Goal: Task Accomplishment & Management: Use online tool/utility

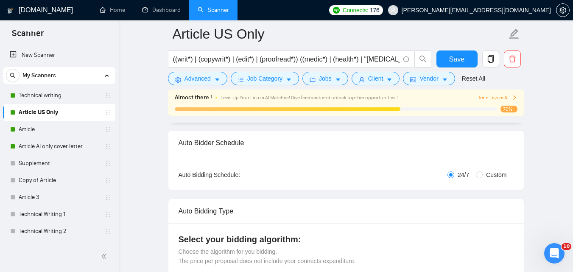
scroll to position [166, 0]
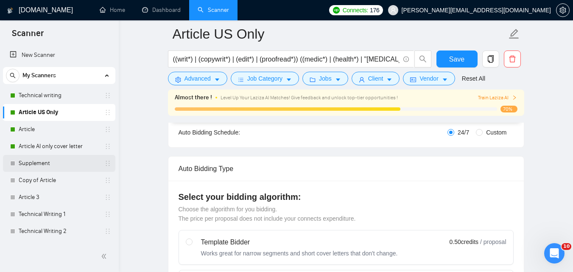
click at [58, 158] on link "Supplement" at bounding box center [59, 163] width 81 height 17
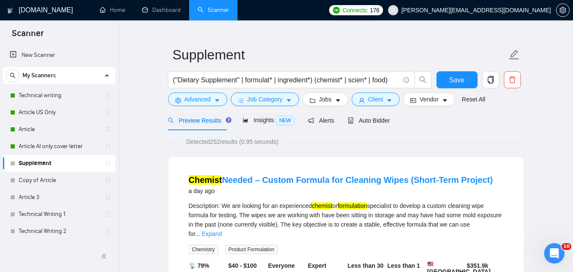
scroll to position [28, 0]
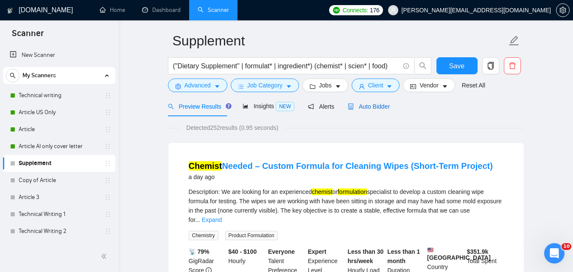
click at [380, 109] on span "Auto Bidder" at bounding box center [369, 106] width 42 height 7
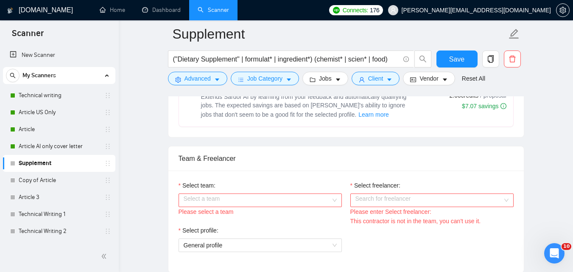
scroll to position [426, 0]
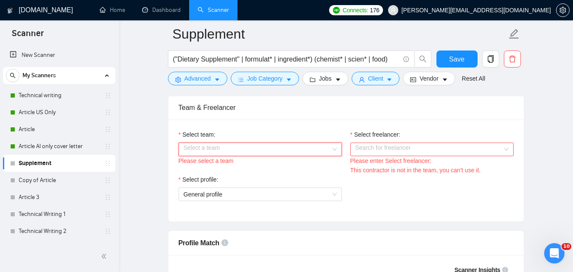
click at [268, 151] on input "Select team:" at bounding box center [257, 149] width 147 height 13
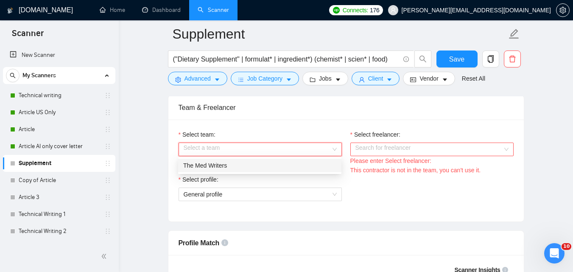
click at [239, 162] on div "The Med Writers" at bounding box center [259, 165] width 153 height 9
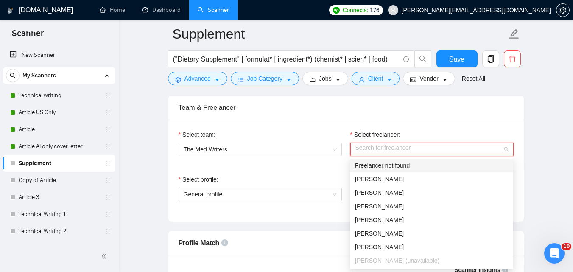
click at [393, 147] on input "Select freelancer:" at bounding box center [428, 149] width 147 height 13
click at [427, 174] on div "[PERSON_NAME]" at bounding box center [431, 178] width 153 height 9
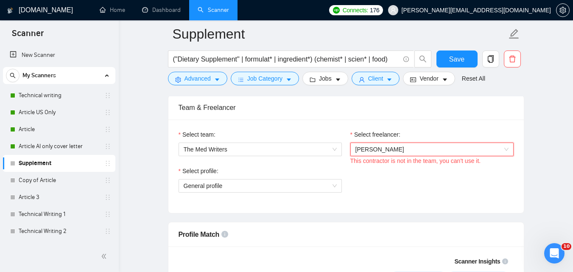
click at [439, 153] on span "[PERSON_NAME]" at bounding box center [431, 149] width 153 height 13
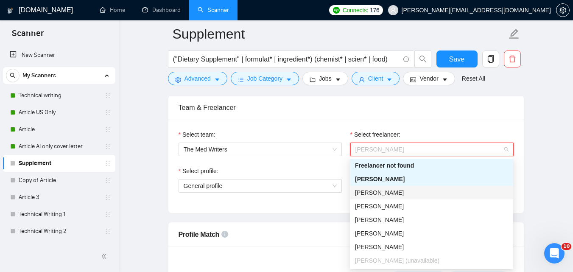
click at [424, 191] on div "[PERSON_NAME]" at bounding box center [431, 192] width 153 height 9
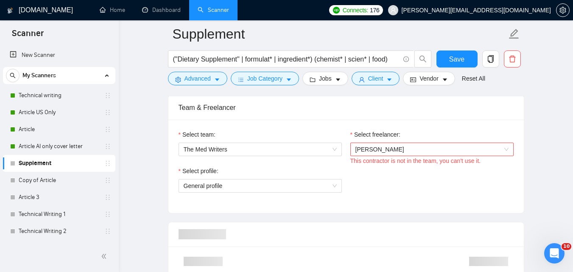
click at [448, 156] on div "This contractor is not in the team, you can't use it." at bounding box center [431, 160] width 163 height 9
click at [422, 154] on span "[PERSON_NAME]" at bounding box center [431, 149] width 153 height 13
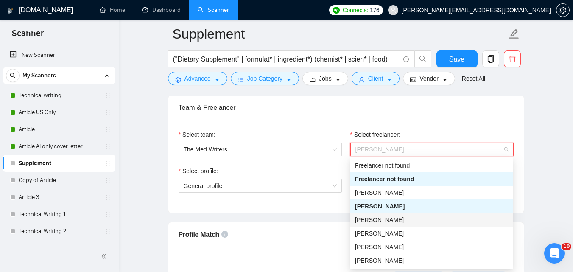
click at [404, 226] on div "[PERSON_NAME]" at bounding box center [431, 220] width 163 height 14
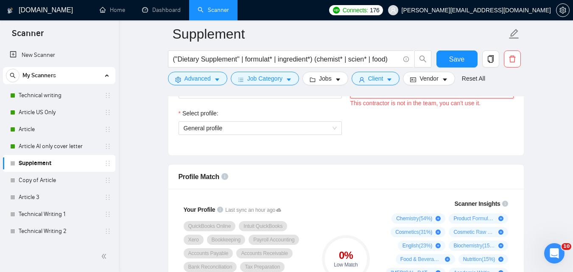
scroll to position [461, 0]
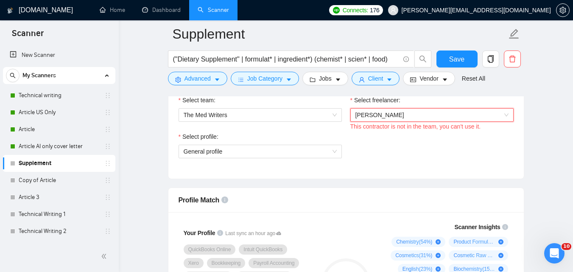
click at [455, 117] on span "[PERSON_NAME]" at bounding box center [431, 115] width 153 height 13
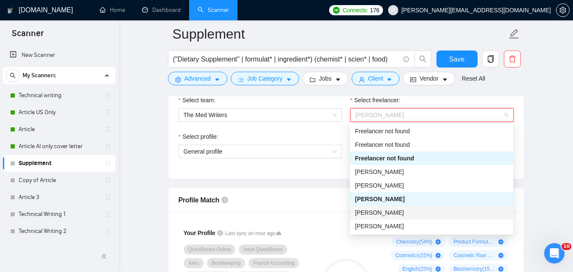
click at [410, 210] on div "[PERSON_NAME]" at bounding box center [431, 212] width 153 height 9
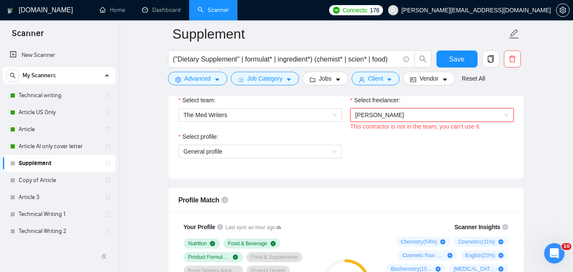
click at [459, 111] on span "[PERSON_NAME]" at bounding box center [431, 115] width 153 height 13
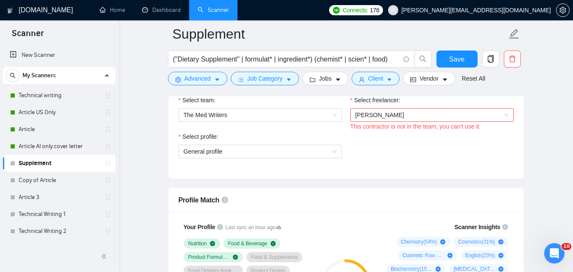
click at [411, 119] on span "[PERSON_NAME]" at bounding box center [431, 115] width 153 height 13
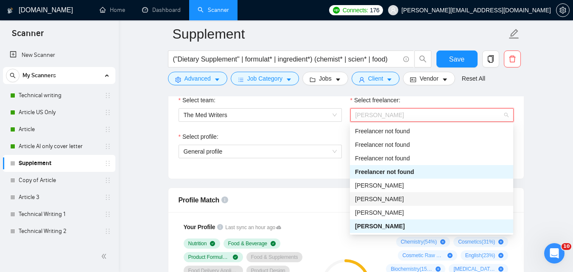
click at [399, 198] on div "[PERSON_NAME]" at bounding box center [431, 198] width 153 height 9
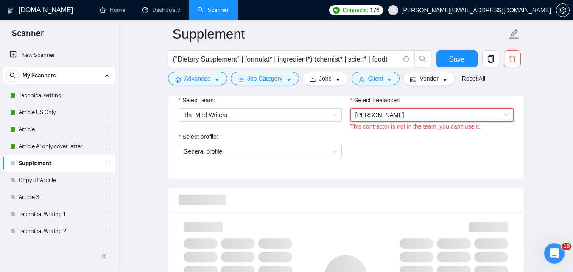
click at [437, 120] on span "[PERSON_NAME]" at bounding box center [431, 115] width 153 height 13
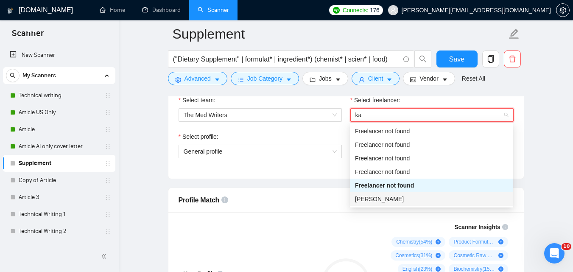
type input "kar"
click at [421, 204] on div "[PERSON_NAME]" at bounding box center [431, 199] width 163 height 14
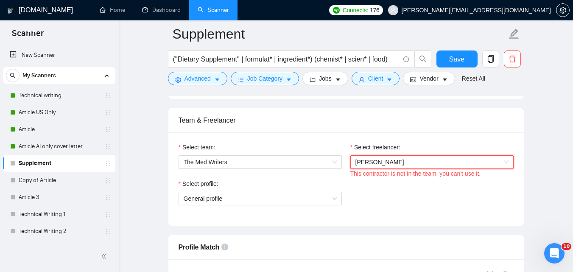
scroll to position [418, 0]
